Goal: Task Accomplishment & Management: Manage account settings

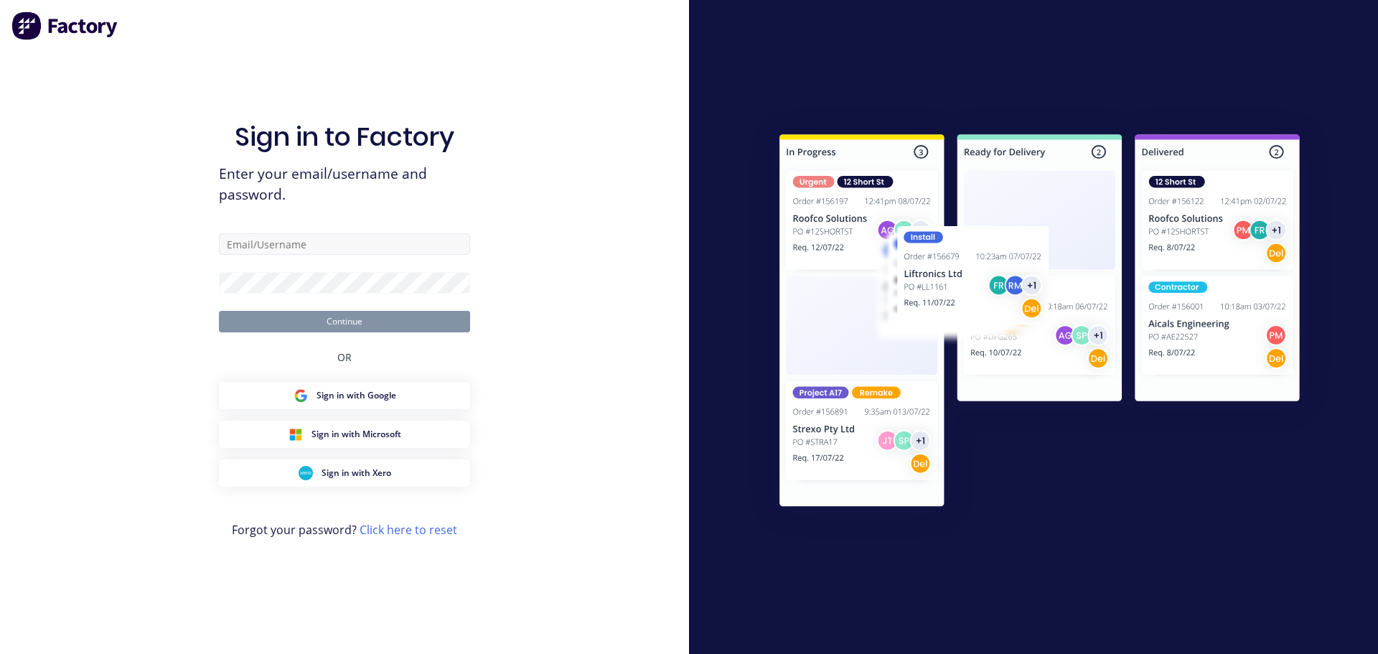
click at [413, 249] on input "text" at bounding box center [344, 244] width 251 height 22
type input "[PERSON_NAME][EMAIL_ADDRESS][PERSON_NAME][DOMAIN_NAME]"
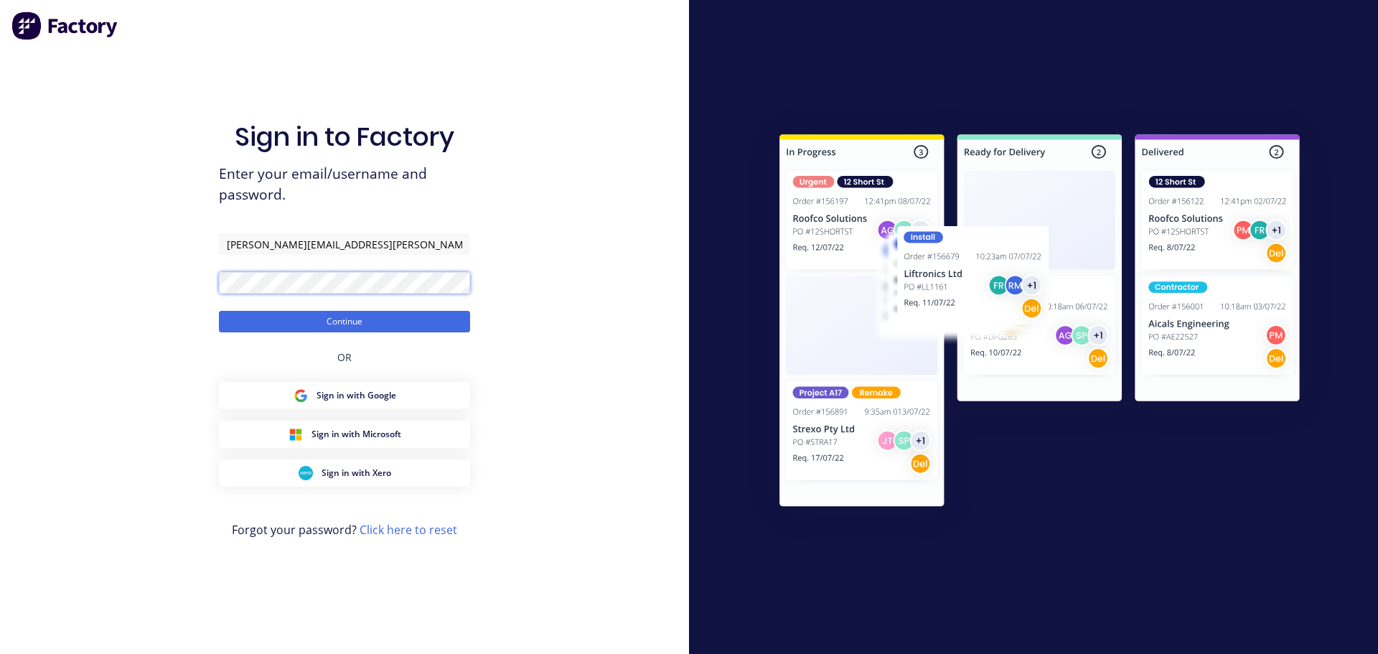
click at [219, 311] on button "Continue" at bounding box center [344, 322] width 251 height 22
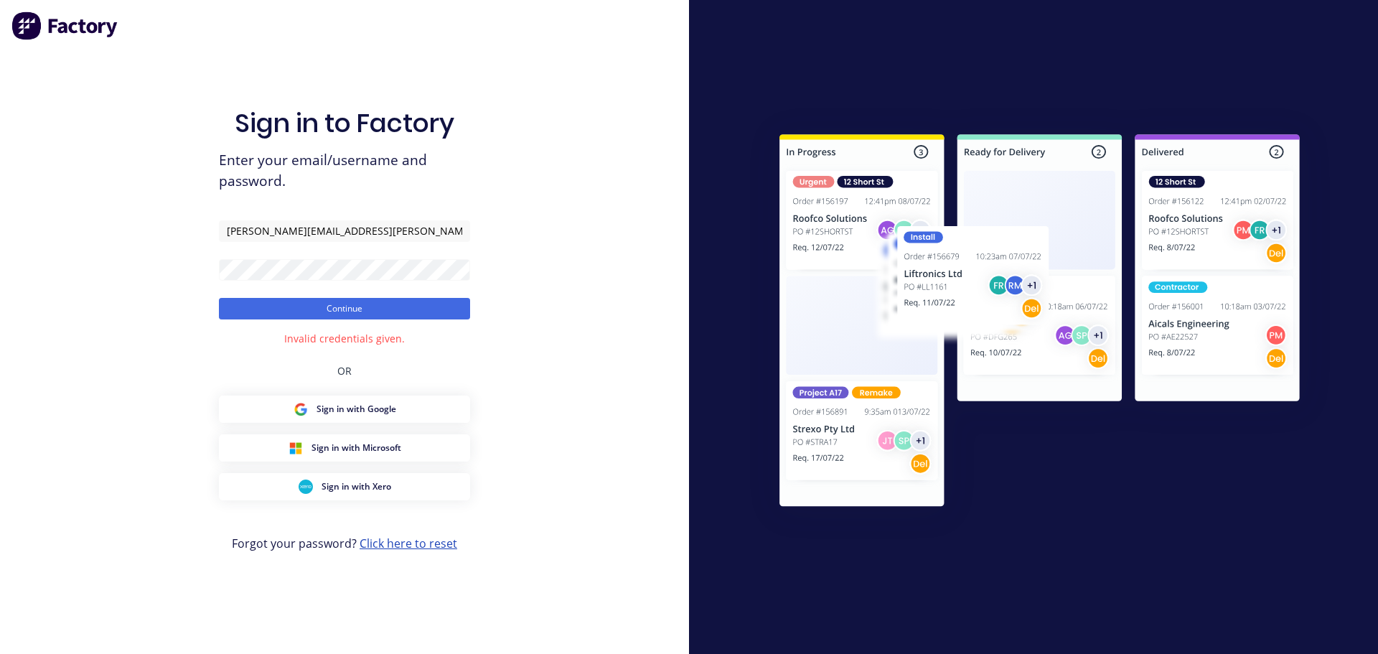
click at [415, 540] on link "Click here to reset" at bounding box center [408, 543] width 98 height 16
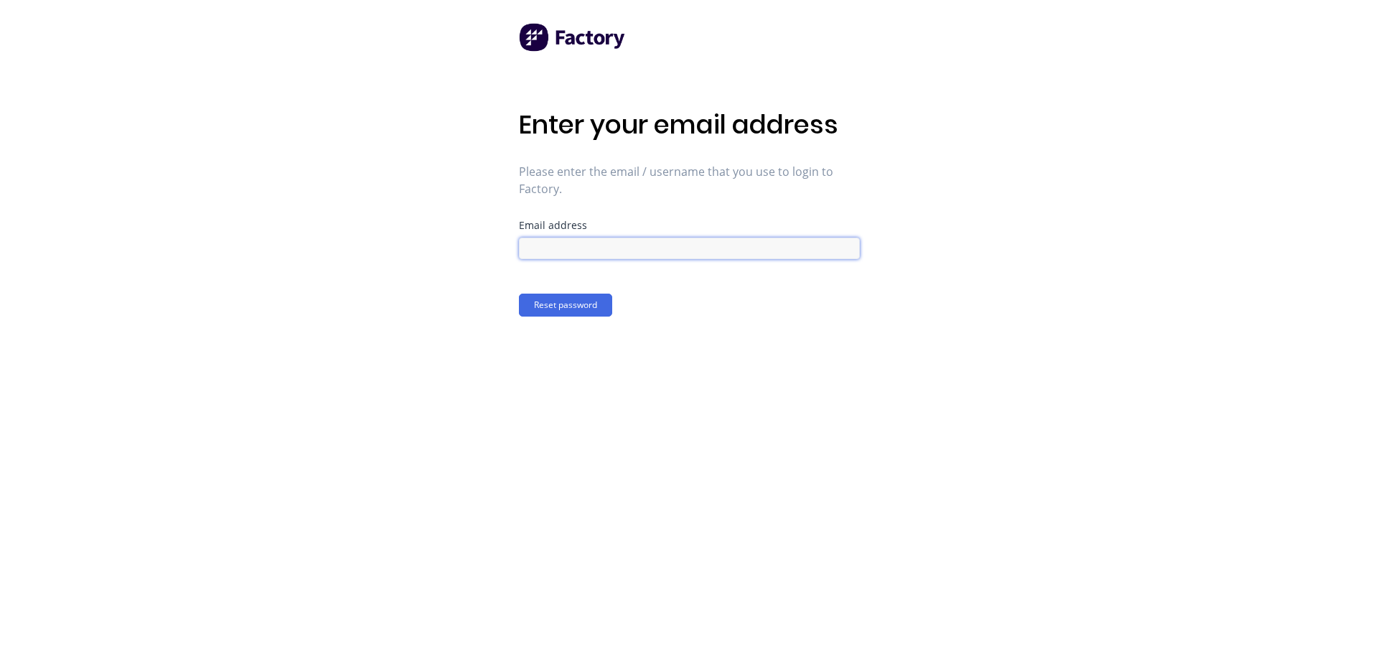
click at [526, 248] on input at bounding box center [689, 248] width 341 height 22
type input "[PERSON_NAME][EMAIL_ADDRESS][PERSON_NAME][DOMAIN_NAME]"
click at [603, 296] on button "Reset password" at bounding box center [565, 304] width 93 height 23
